Goal: Check status: Check status

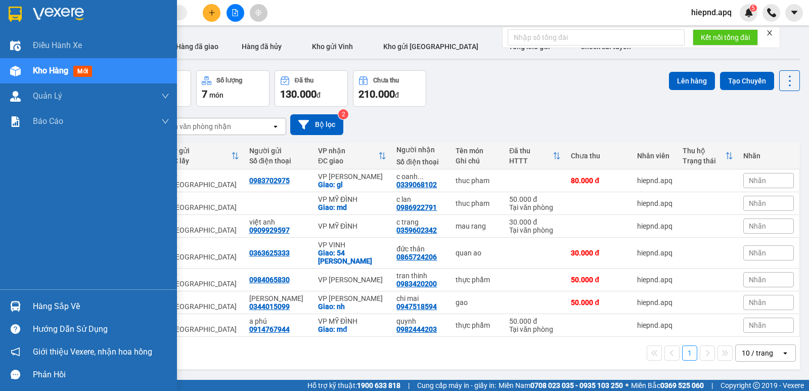
click at [60, 306] on div "Hàng sắp về" at bounding box center [101, 306] width 137 height 15
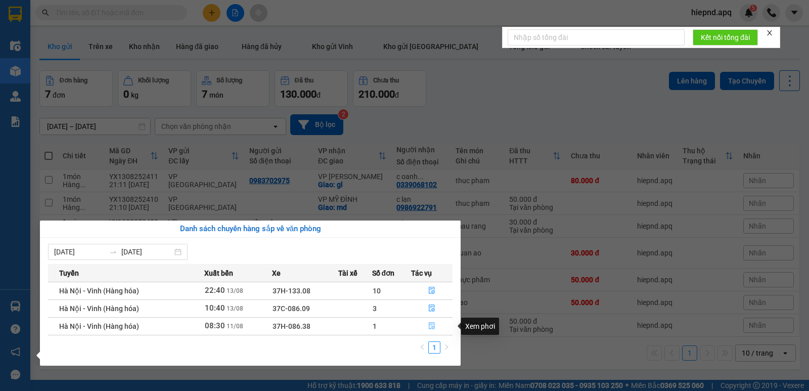
click at [433, 328] on icon "file-done" at bounding box center [432, 326] width 6 height 7
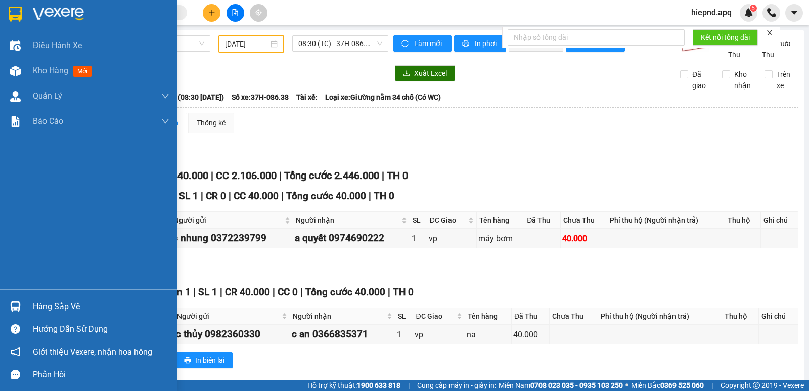
click at [48, 305] on div "Hàng sắp về" at bounding box center [101, 306] width 137 height 15
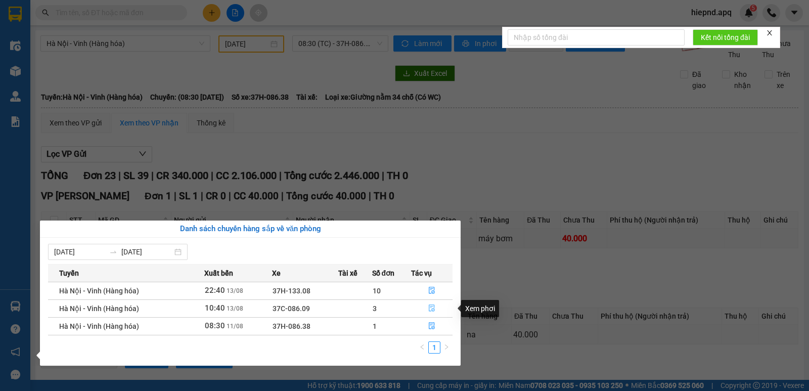
click at [429, 304] on icon "file-done" at bounding box center [431, 307] width 7 height 7
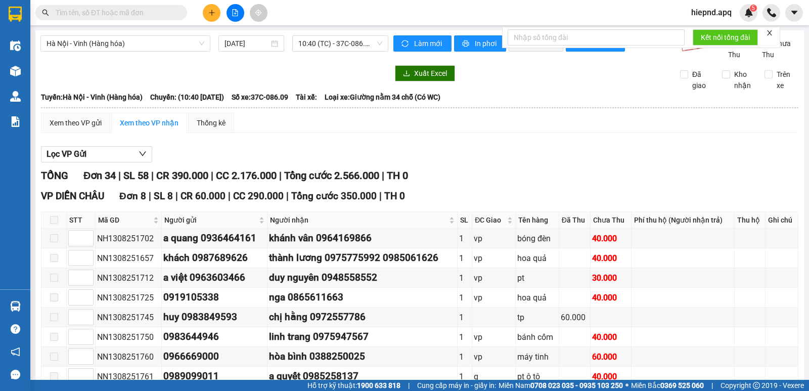
type input "[DATE]"
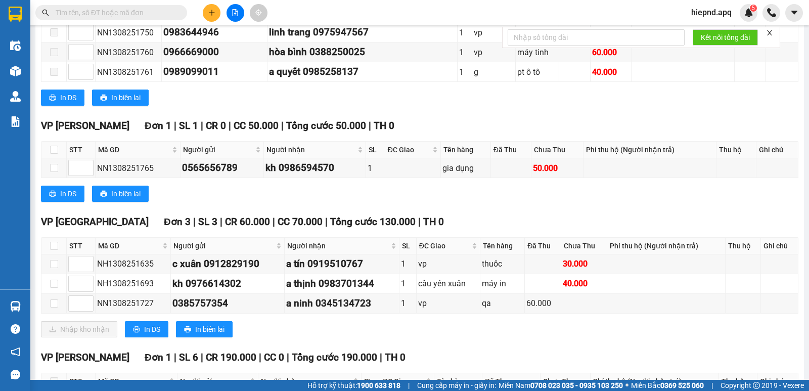
scroll to position [303, 0]
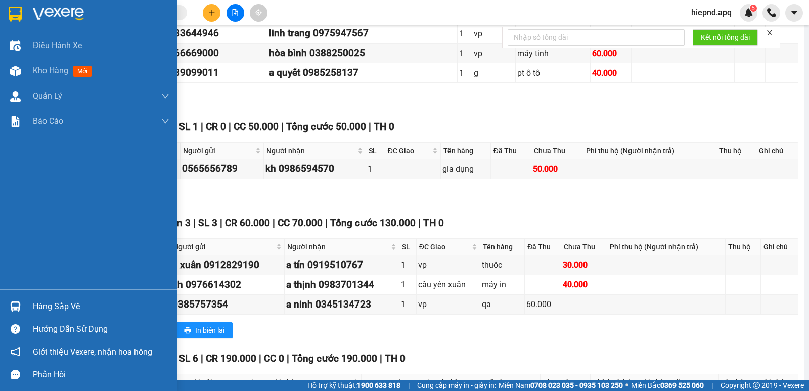
click at [71, 309] on div "Hàng sắp về" at bounding box center [101, 306] width 137 height 15
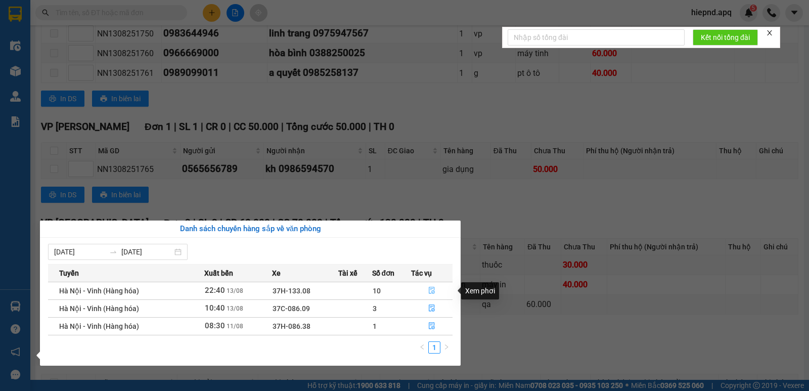
click at [430, 289] on icon "file-done" at bounding box center [431, 290] width 7 height 7
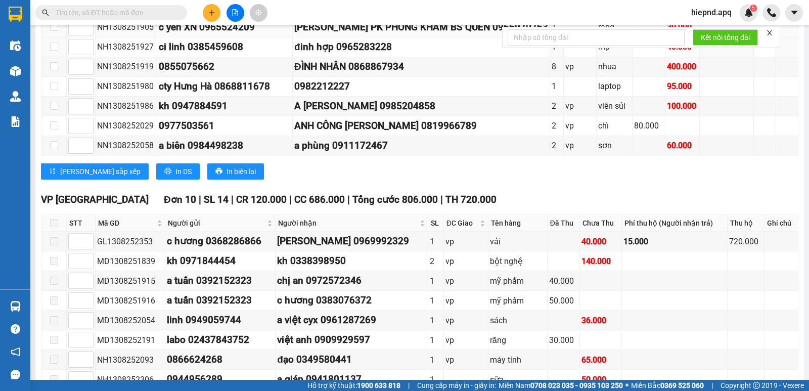
scroll to position [295, 0]
